Goal: Obtain resource: Obtain resource

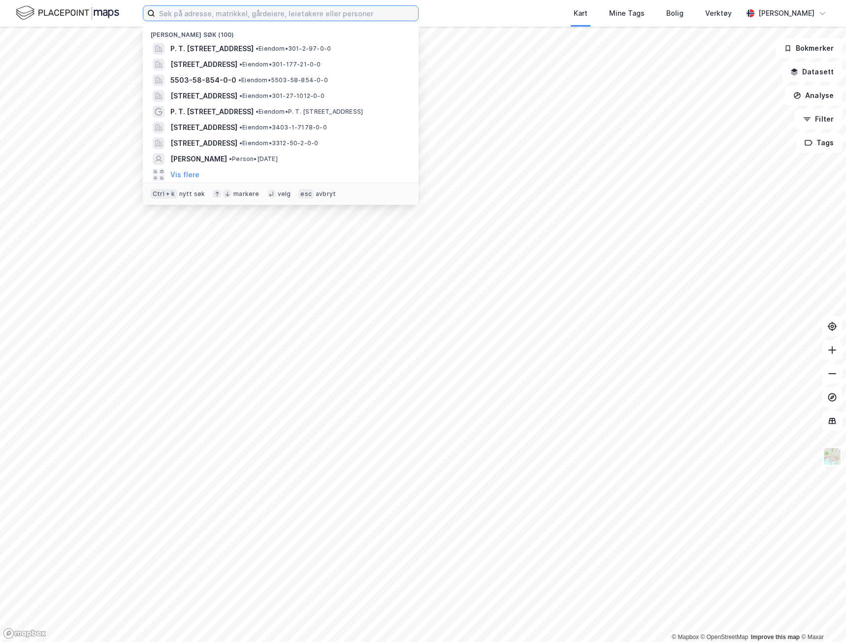
click at [276, 13] on input at bounding box center [286, 13] width 263 height 15
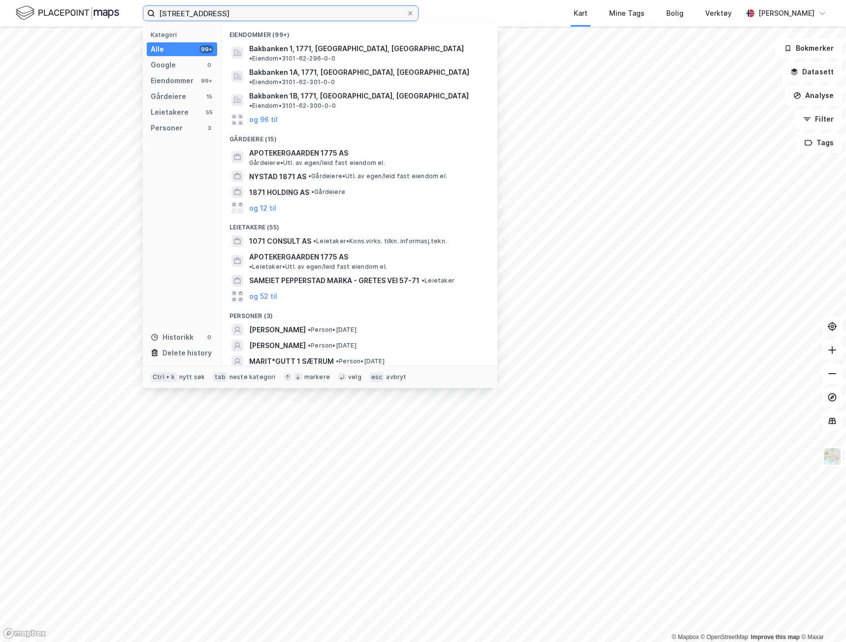
type input "[STREET_ADDRESS]"
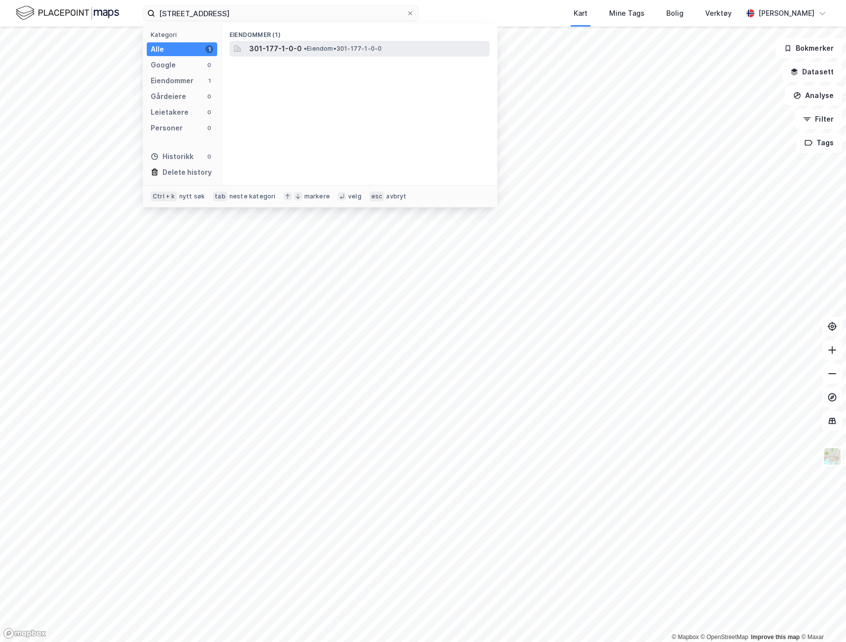
click at [278, 47] on span "301-177-1-0-0" at bounding box center [275, 49] width 53 height 12
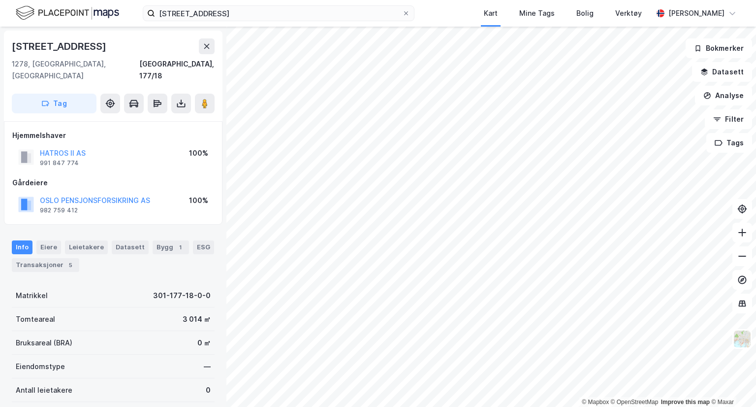
click at [459, 407] on html "177/1, oslo Kart Mine Tags Bolig Verktøy [PERSON_NAME] © Mapbox © OpenStreetMap…" at bounding box center [378, 203] width 756 height 407
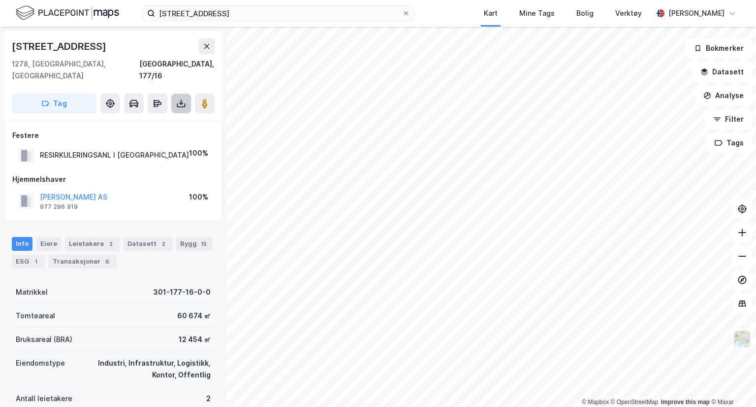
click at [181, 99] on icon at bounding box center [181, 101] width 1 height 5
click at [177, 103] on icon at bounding box center [181, 105] width 8 height 4
drag, startPoint x: 177, startPoint y: 92, endPoint x: 177, endPoint y: 99, distance: 6.9
click at [177, 98] on icon at bounding box center [181, 103] width 10 height 10
click at [161, 119] on div "Last ned grunnbok" at bounding box center [132, 123] width 57 height 8
